Goal: Task Accomplishment & Management: Complete application form

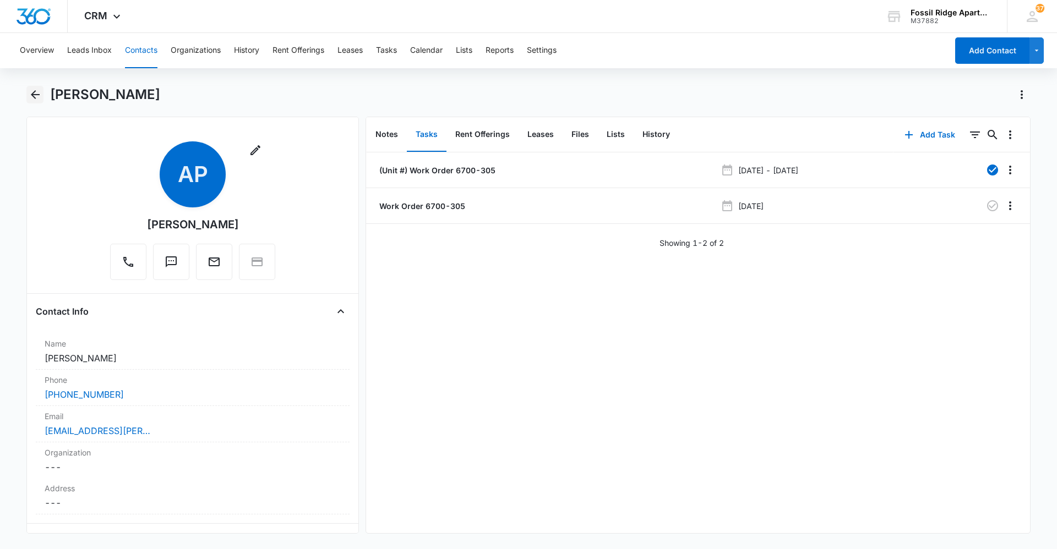
click at [31, 96] on icon "Back" at bounding box center [35, 94] width 13 height 13
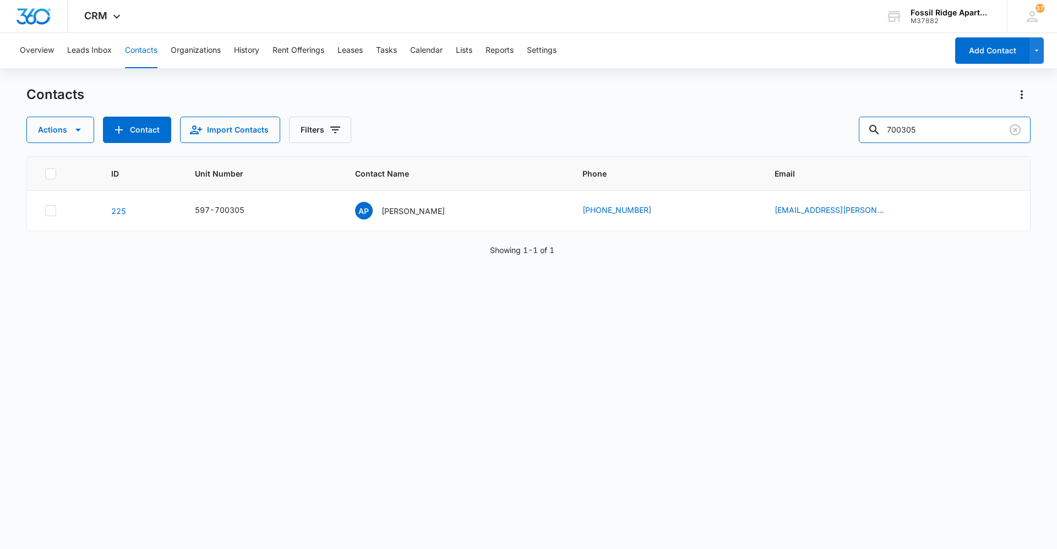
drag, startPoint x: 938, startPoint y: 129, endPoint x: 805, endPoint y: 141, distance: 133.7
click at [806, 141] on div "Actions Contact Import Contacts Filters 700305" at bounding box center [528, 130] width 1004 height 26
type input "860306"
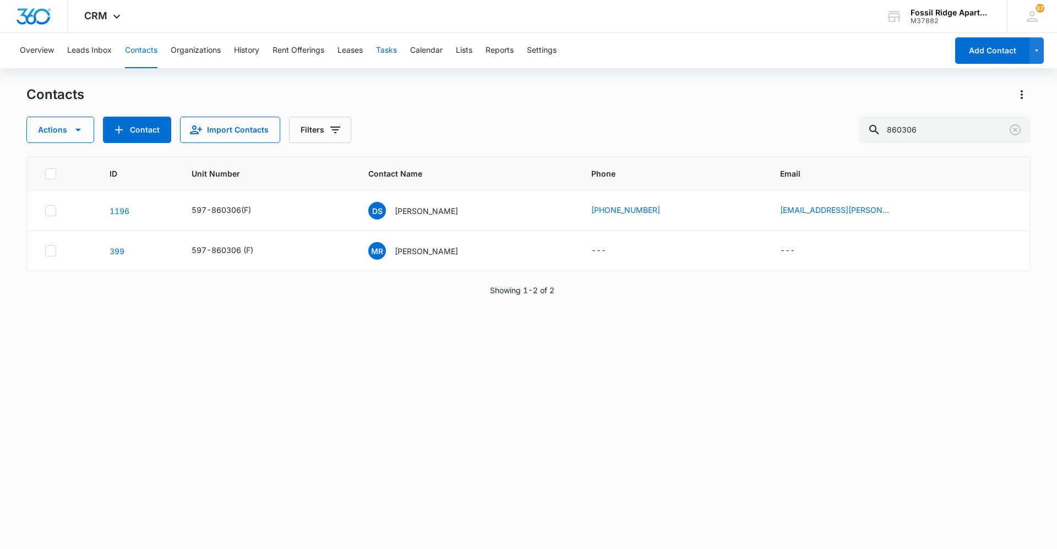
click at [389, 50] on button "Tasks" at bounding box center [386, 50] width 21 height 35
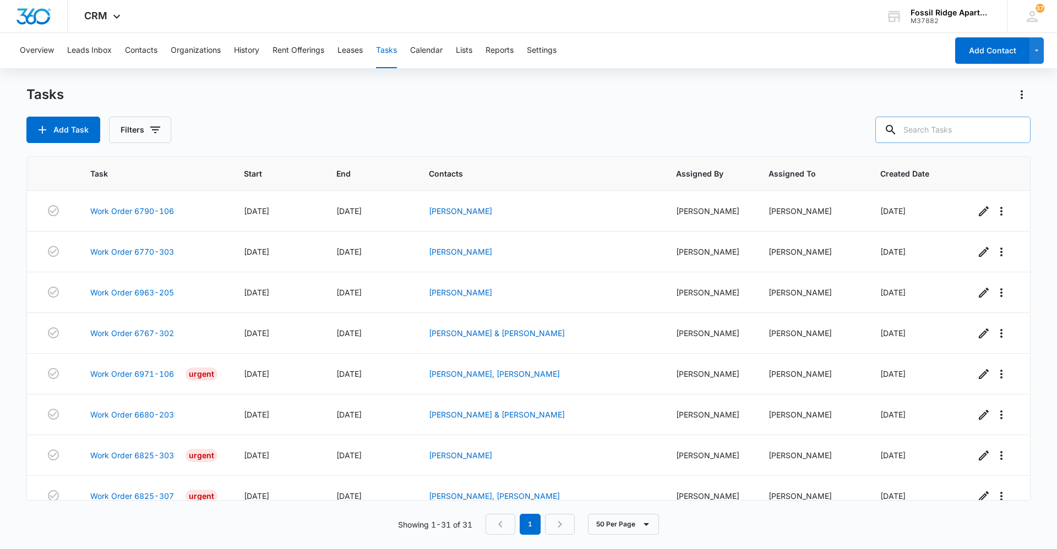
click at [918, 129] on input "text" at bounding box center [952, 130] width 155 height 26
click at [41, 124] on icon "button" at bounding box center [42, 129] width 13 height 13
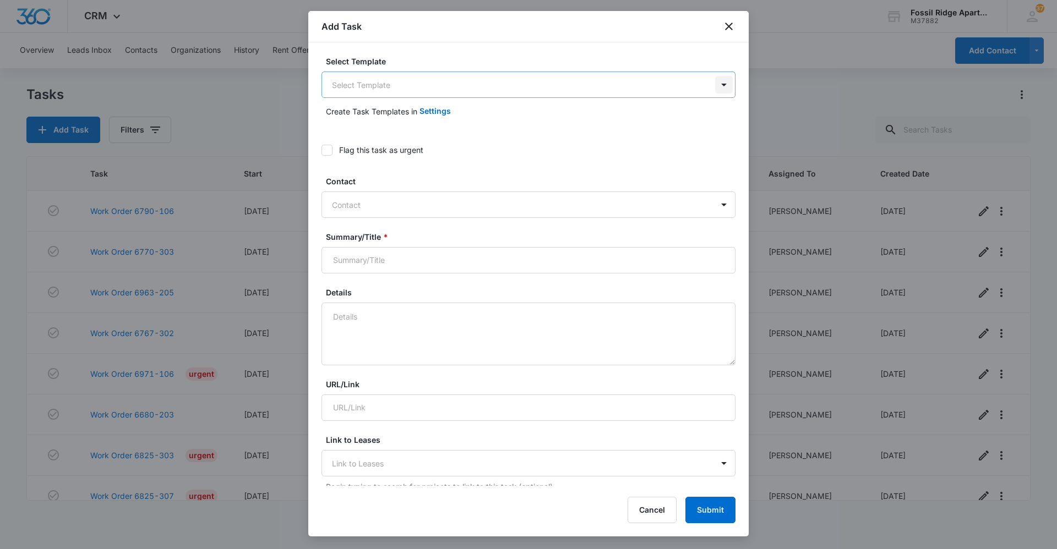
click at [705, 81] on body "CRM Apps Reputation Websites Forms CRM Email Social Content Ads Intelligence Fi…" at bounding box center [528, 274] width 1057 height 549
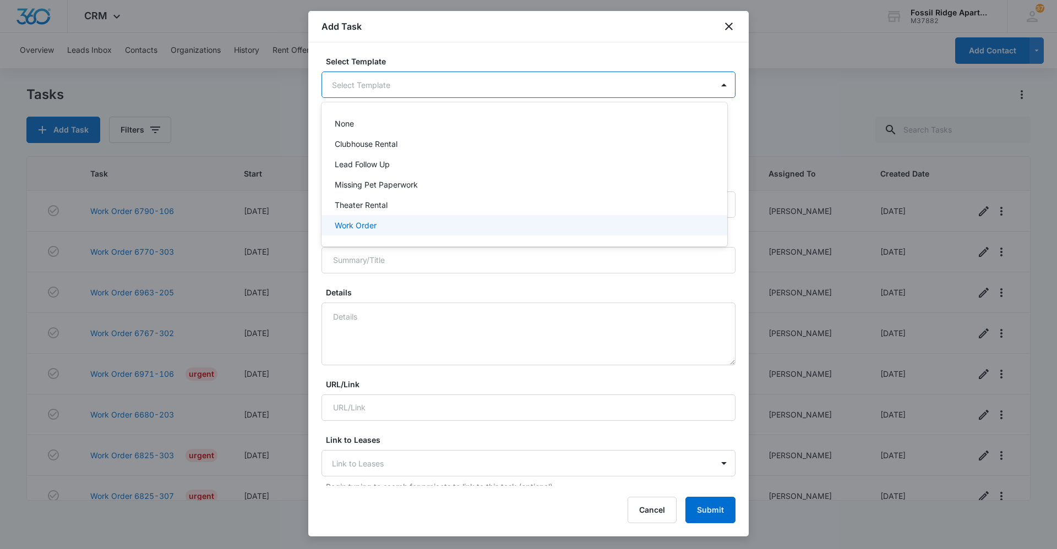
click at [347, 228] on p "Work Order" at bounding box center [356, 226] width 42 height 12
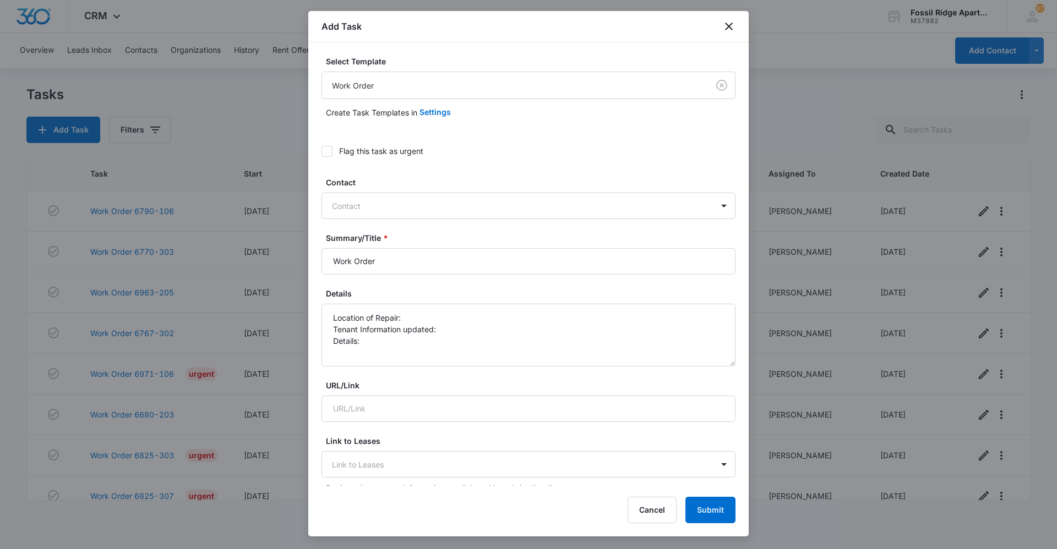
drag, startPoint x: 385, startPoint y: 247, endPoint x: 387, endPoint y: 255, distance: 8.5
click at [384, 247] on div "Summary/Title * Work Order" at bounding box center [528, 253] width 414 height 42
click at [395, 270] on input "Work Order" at bounding box center [528, 261] width 414 height 26
type input "Work Order 6860-306"
click at [404, 316] on textarea "Location of Repair: Tenant Information updated: Details:" at bounding box center [528, 335] width 414 height 63
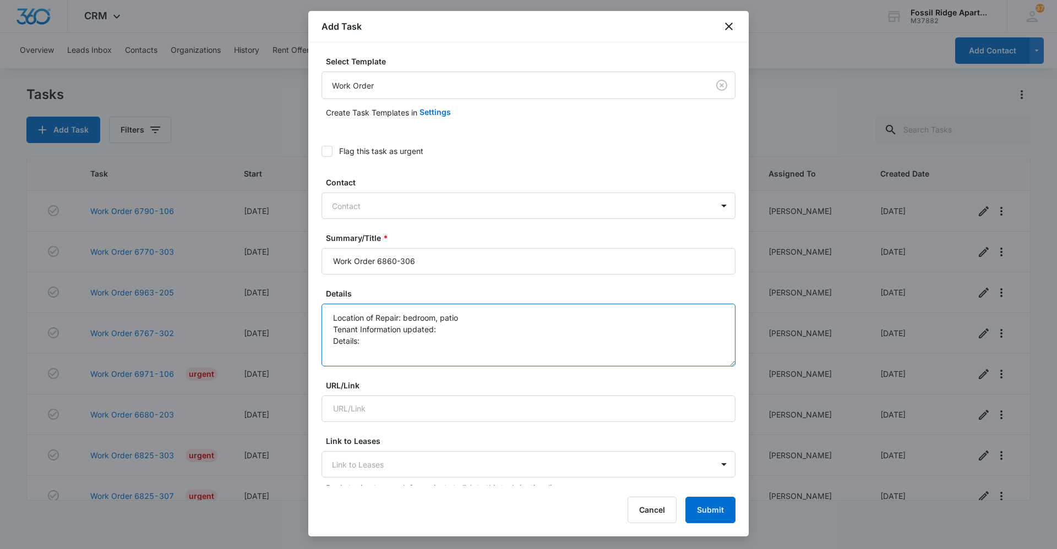
click at [379, 346] on textarea "Location of Repair: bedroom, patio Tenant Information updated: Details:" at bounding box center [528, 335] width 414 height 63
click at [453, 328] on textarea "Location of Repair: bedroom, patio Tenant Information updated: Details:" at bounding box center [528, 335] width 414 height 63
click at [372, 342] on textarea "Location of Repair: bedroom, patio Tenant Information updated: no Details:" at bounding box center [528, 335] width 414 height 63
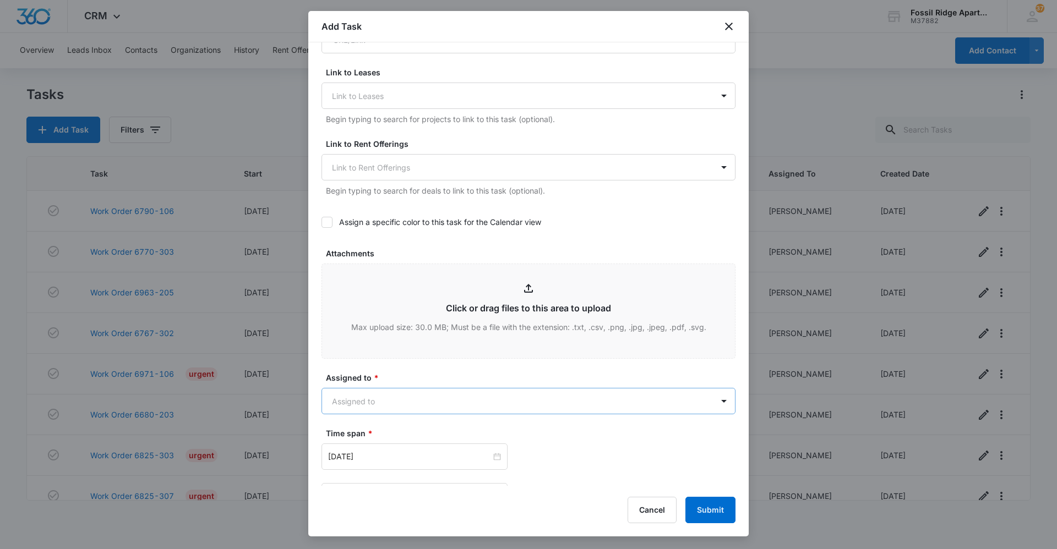
scroll to position [440, 0]
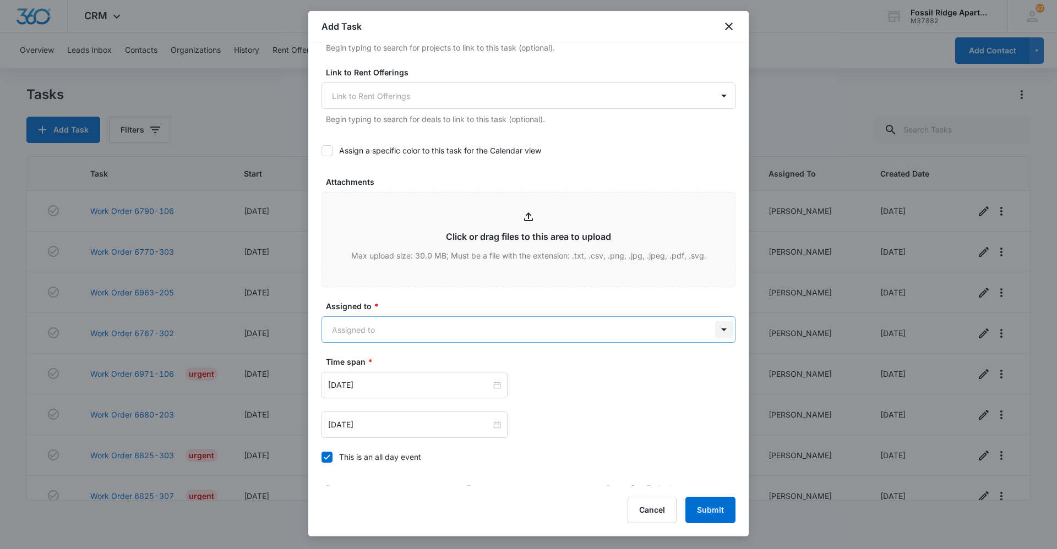
type textarea "Location of Repair: bedroom, patio Tenant Information updated: no Details: bedr…"
click at [712, 331] on body "CRM Apps Reputation Websites Forms CRM Email Social Content Ads Intelligence Fi…" at bounding box center [528, 274] width 1057 height 549
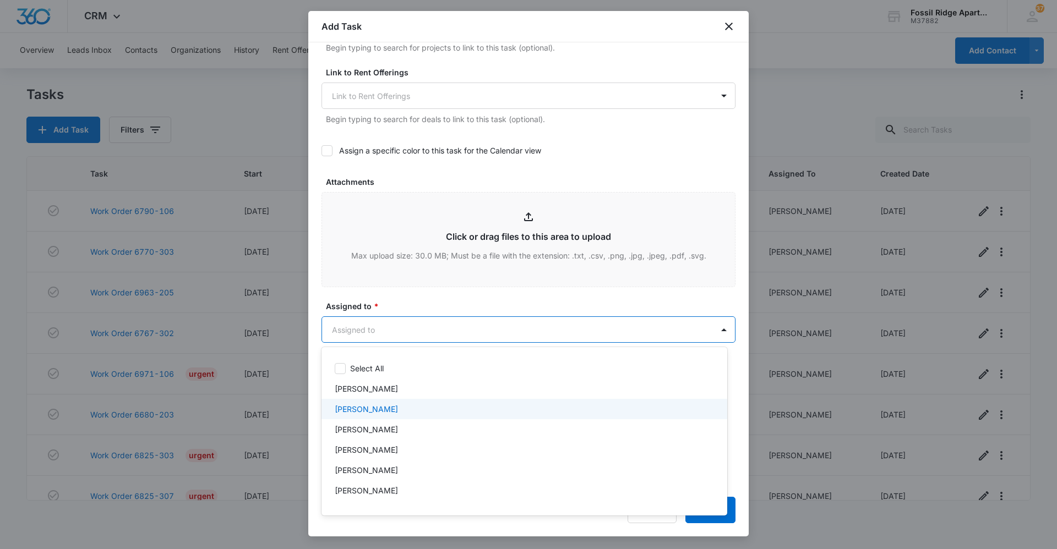
scroll to position [220, 0]
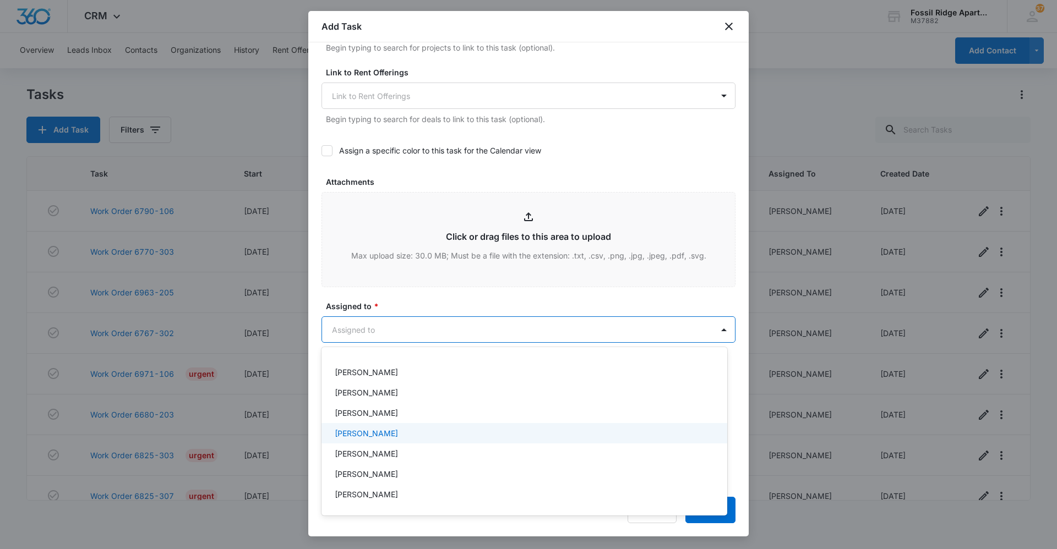
click at [352, 431] on p "[PERSON_NAME]" at bounding box center [366, 434] width 63 height 12
click at [433, 330] on div at bounding box center [528, 274] width 1057 height 549
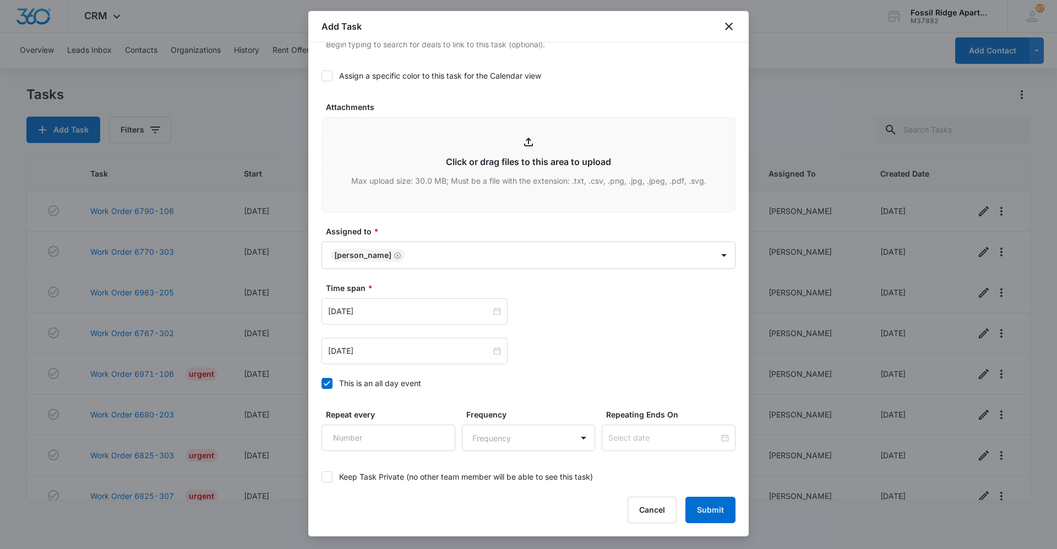
scroll to position [550, 0]
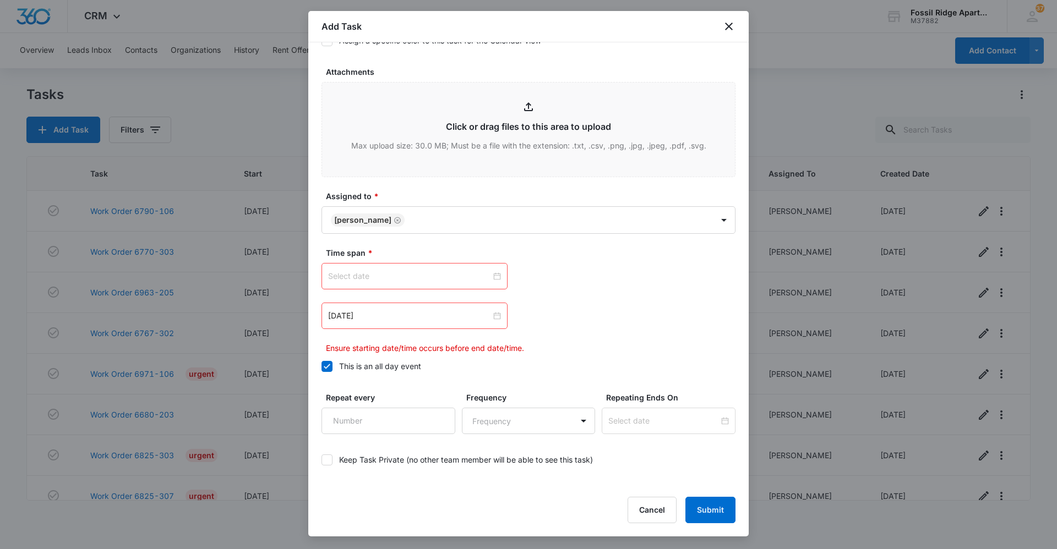
click at [489, 277] on div at bounding box center [414, 276] width 173 height 12
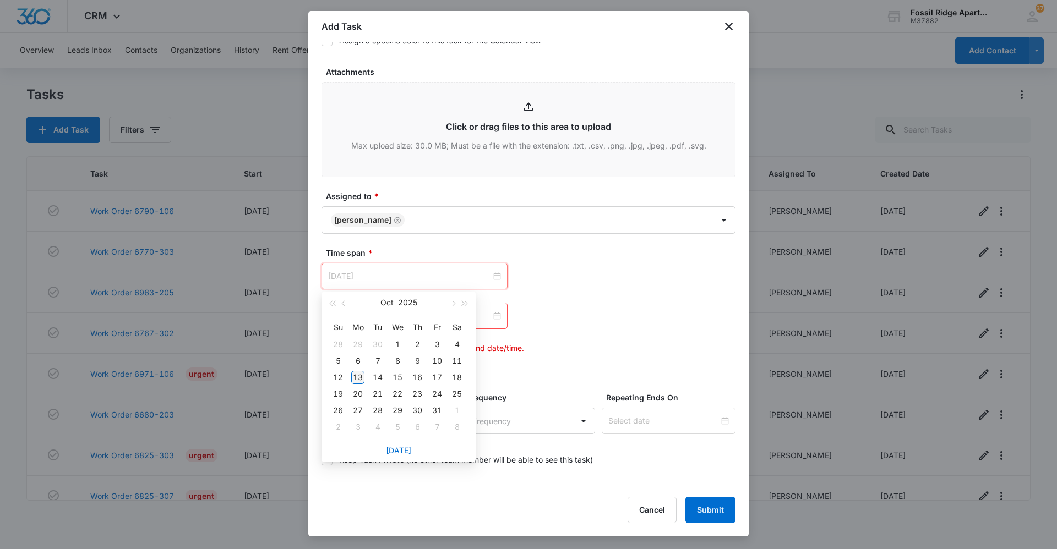
type input "[DATE]"
click at [358, 379] on div "13" at bounding box center [357, 377] width 13 height 13
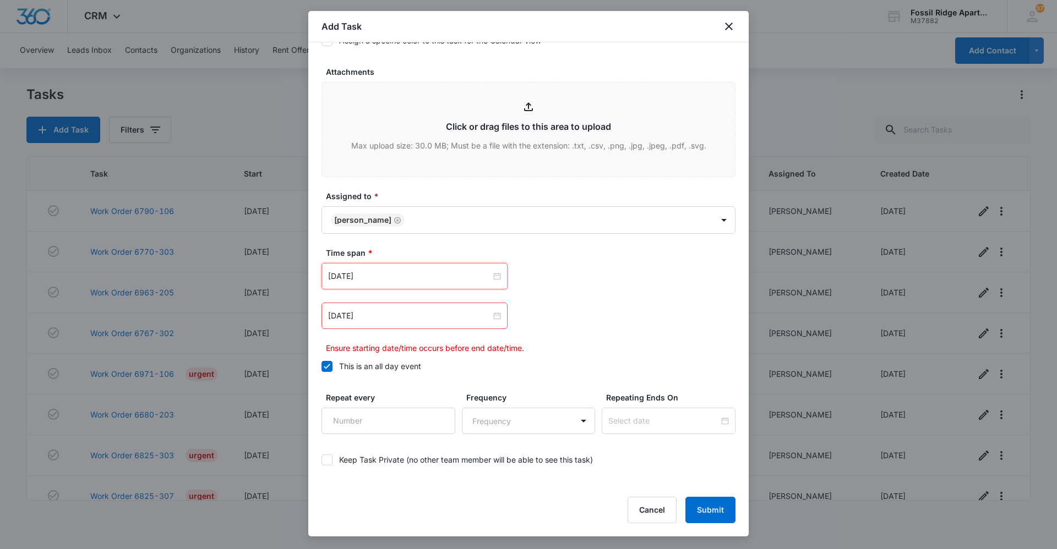
click at [497, 320] on div "[DATE]" at bounding box center [414, 316] width 186 height 26
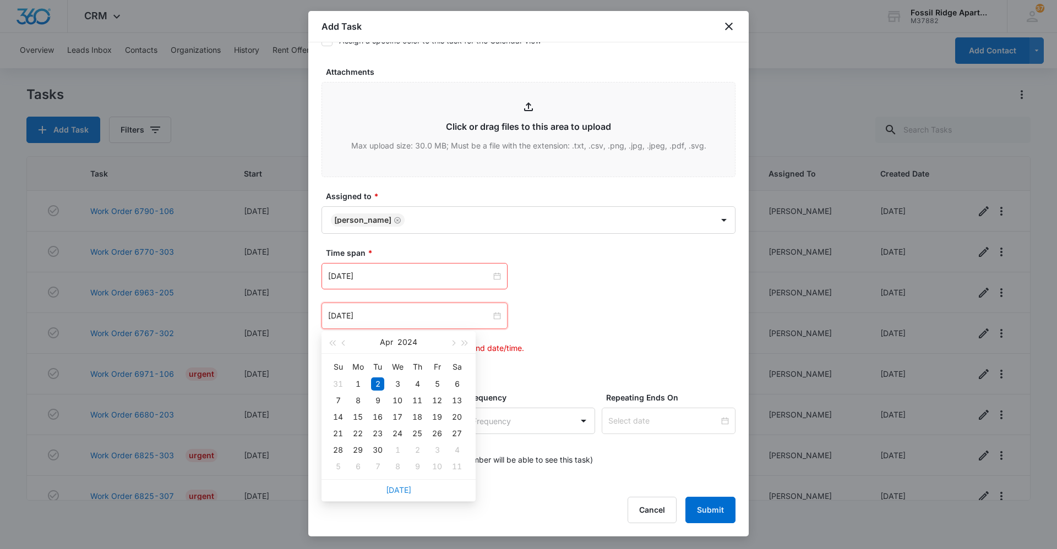
click at [393, 489] on link "[DATE]" at bounding box center [398, 489] width 25 height 9
type input "[DATE]"
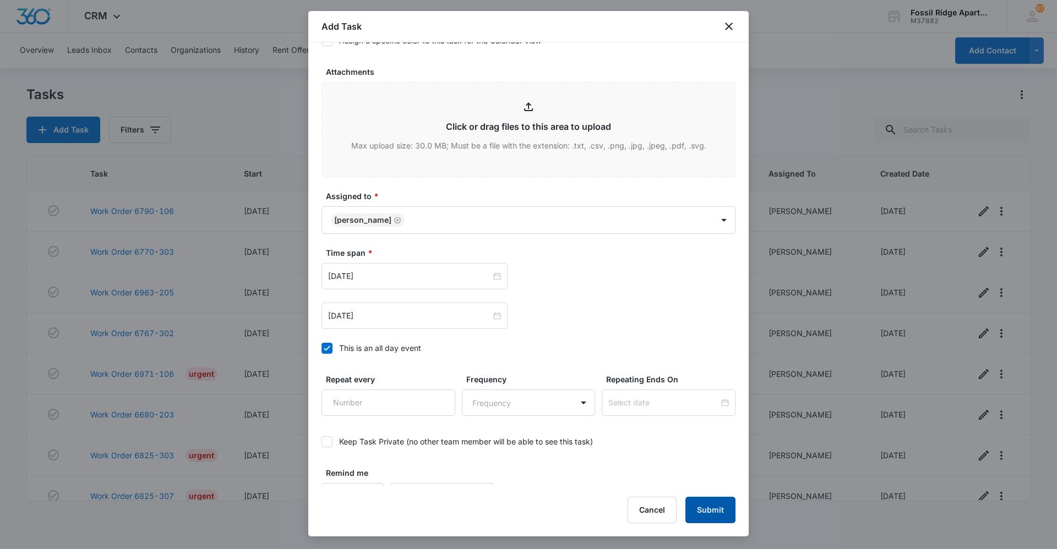
drag, startPoint x: 714, startPoint y: 511, endPoint x: 717, endPoint y: 524, distance: 13.1
click at [715, 513] on button "Submit" at bounding box center [710, 510] width 50 height 26
